Goal: Transaction & Acquisition: Book appointment/travel/reservation

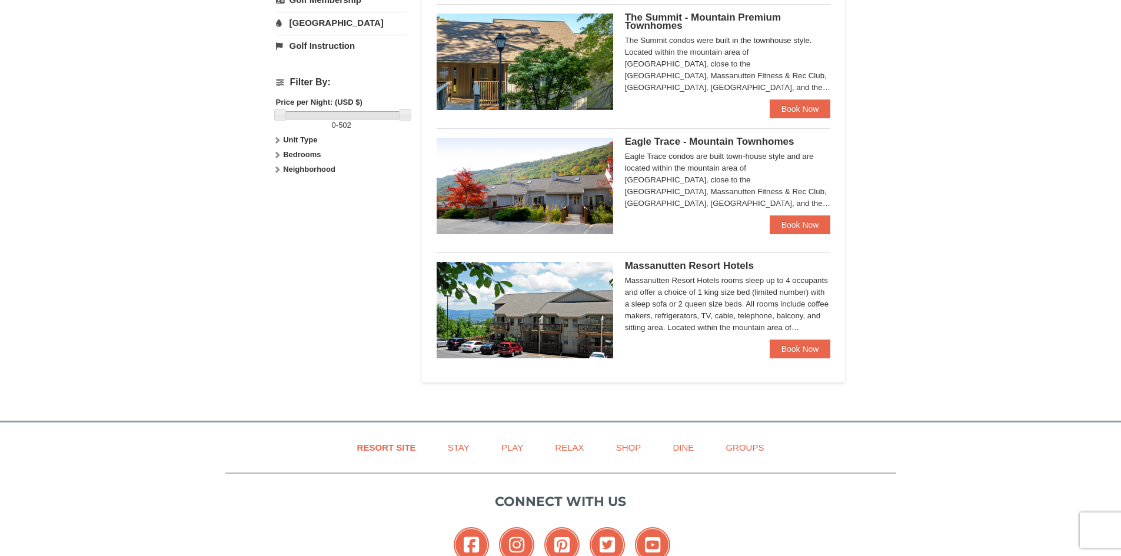
scroll to position [588, 0]
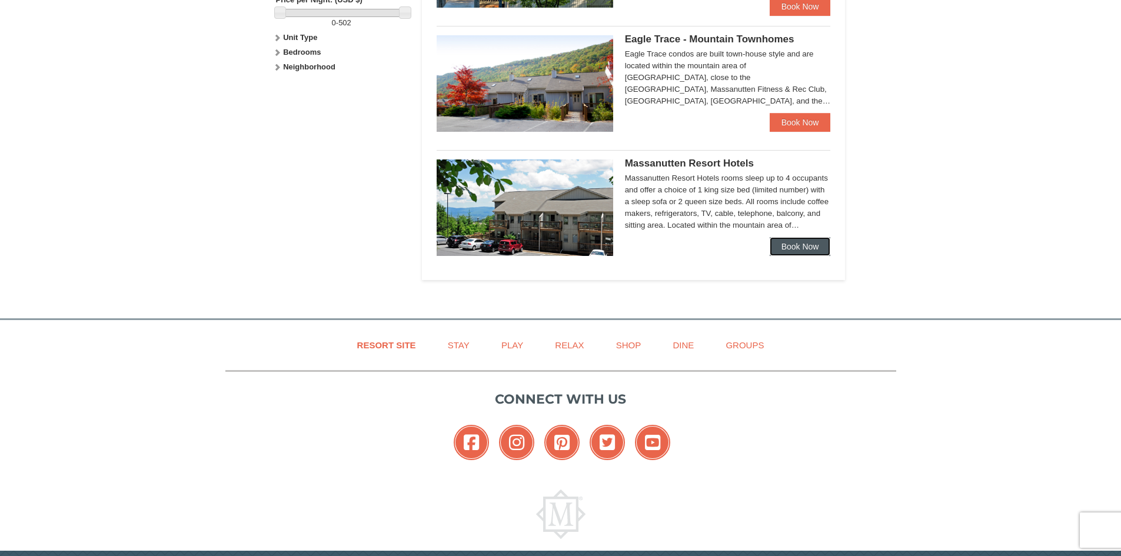
click at [802, 255] on link "Book Now" at bounding box center [800, 246] width 61 height 19
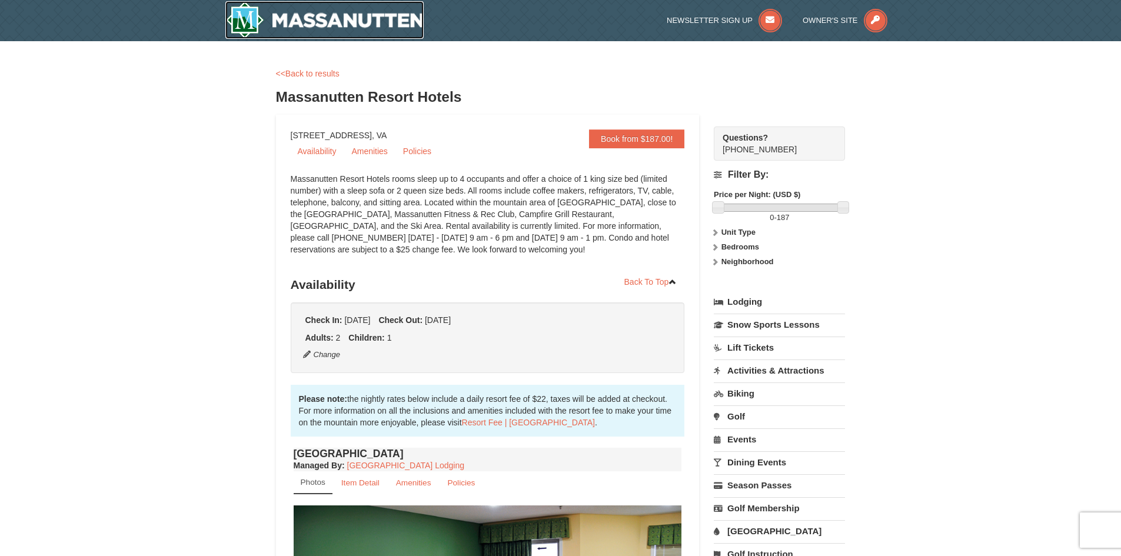
click at [271, 19] on img at bounding box center [324, 20] width 199 height 38
